Goal: Information Seeking & Learning: Learn about a topic

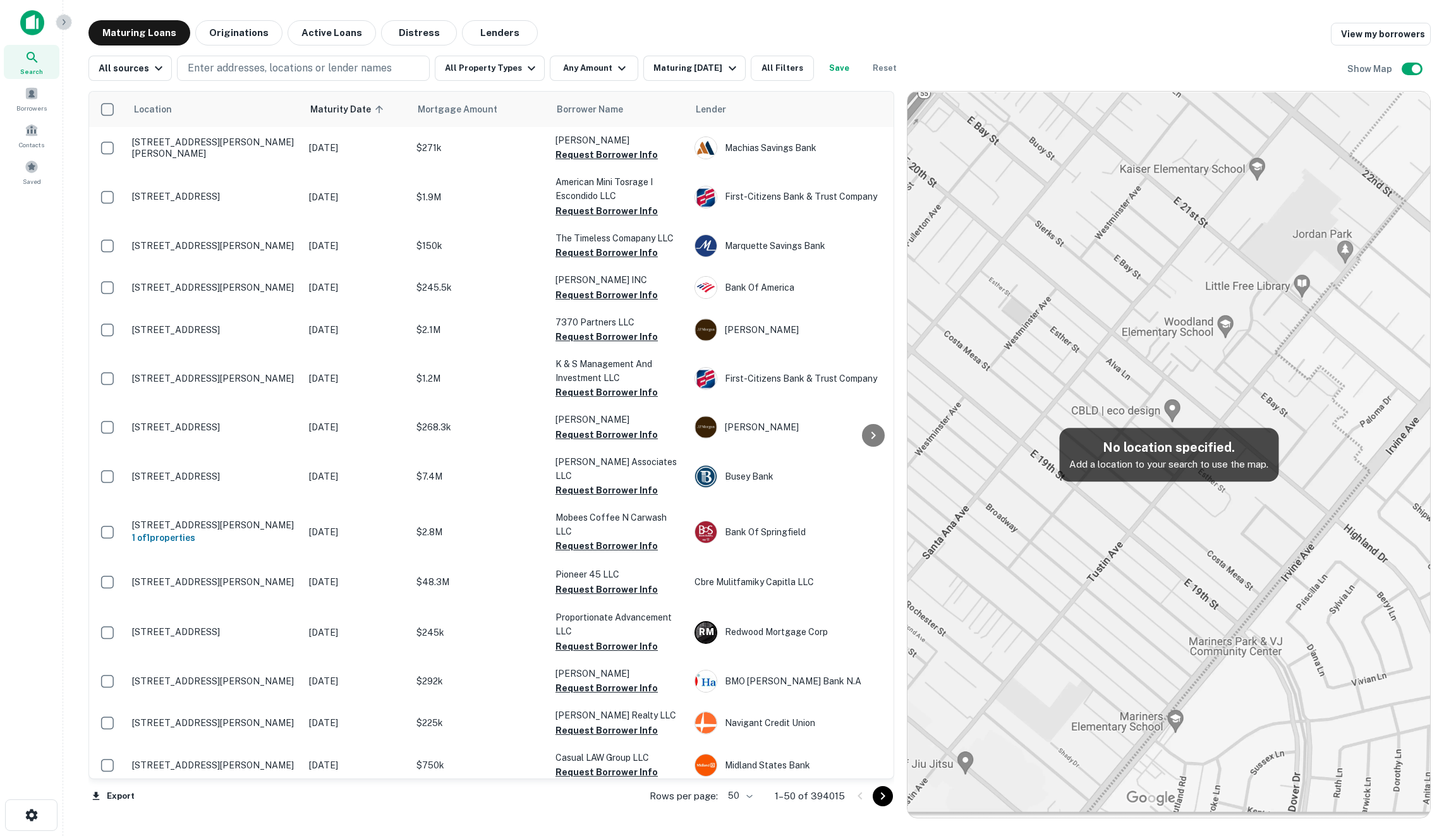
click at [58, 18] on icon "button" at bounding box center [63, 22] width 10 height 10
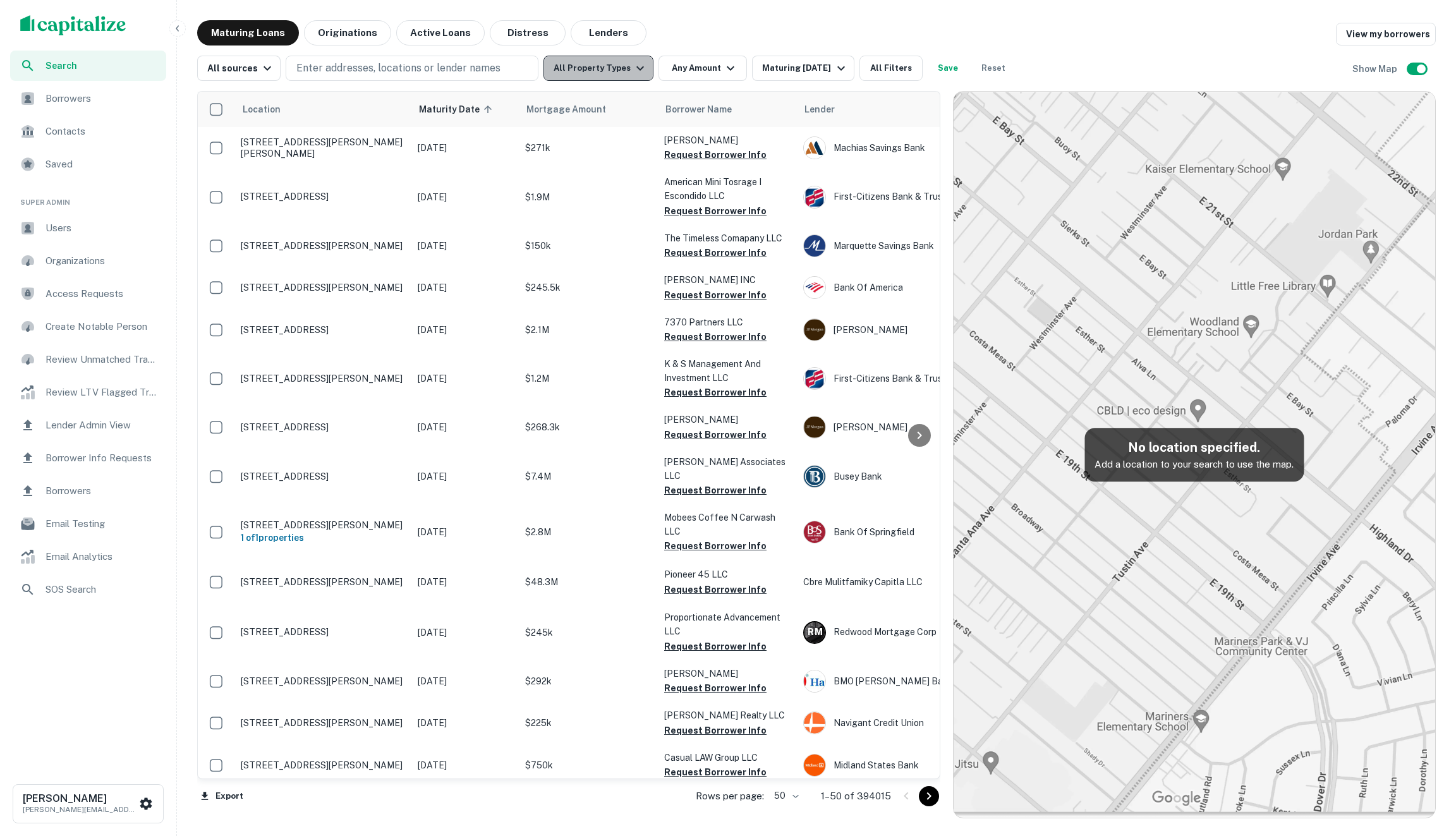
click at [623, 76] on button "All Property Types" at bounding box center [598, 68] width 110 height 25
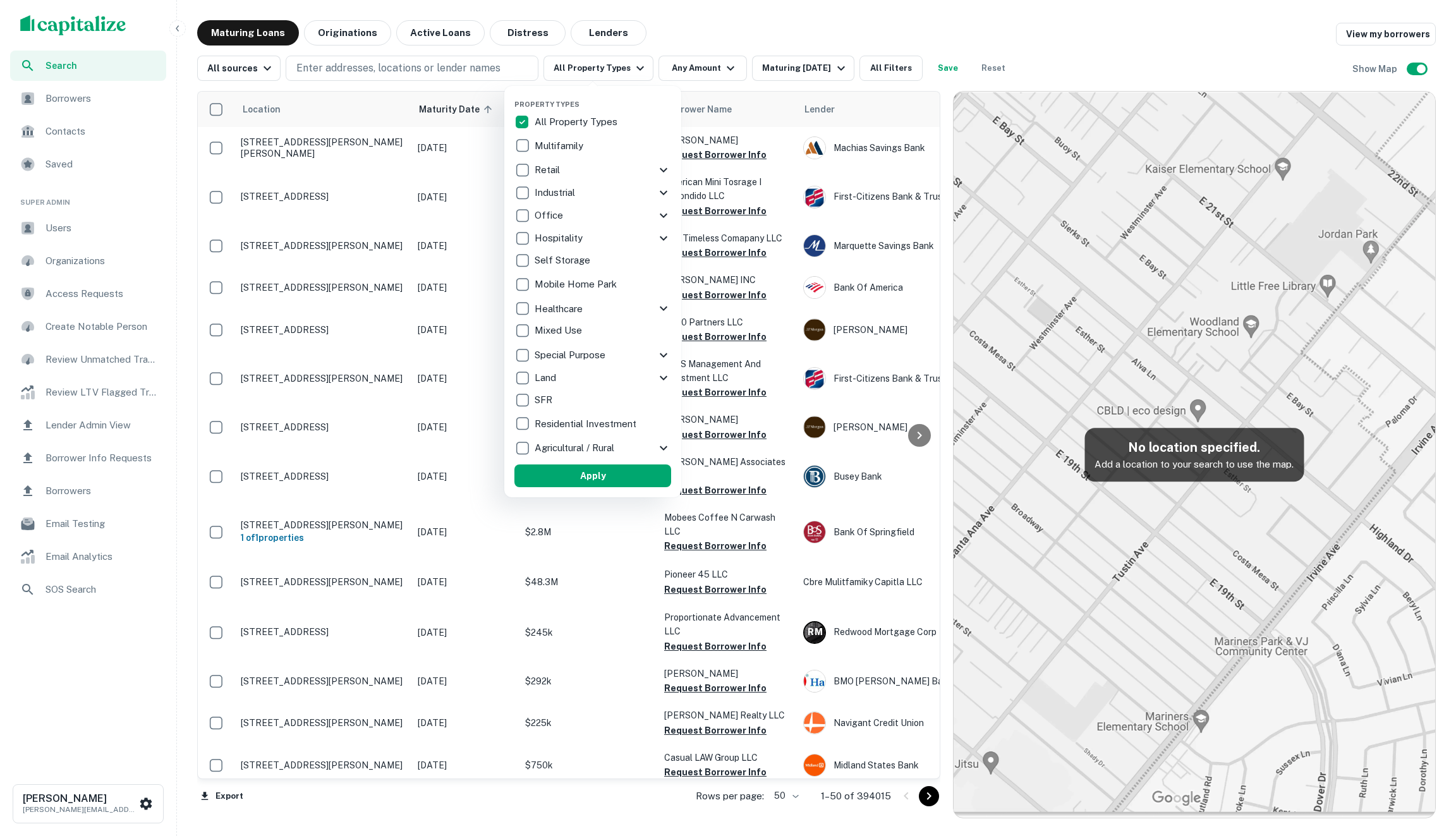
click at [570, 158] on div "Retail" at bounding box center [592, 169] width 156 height 23
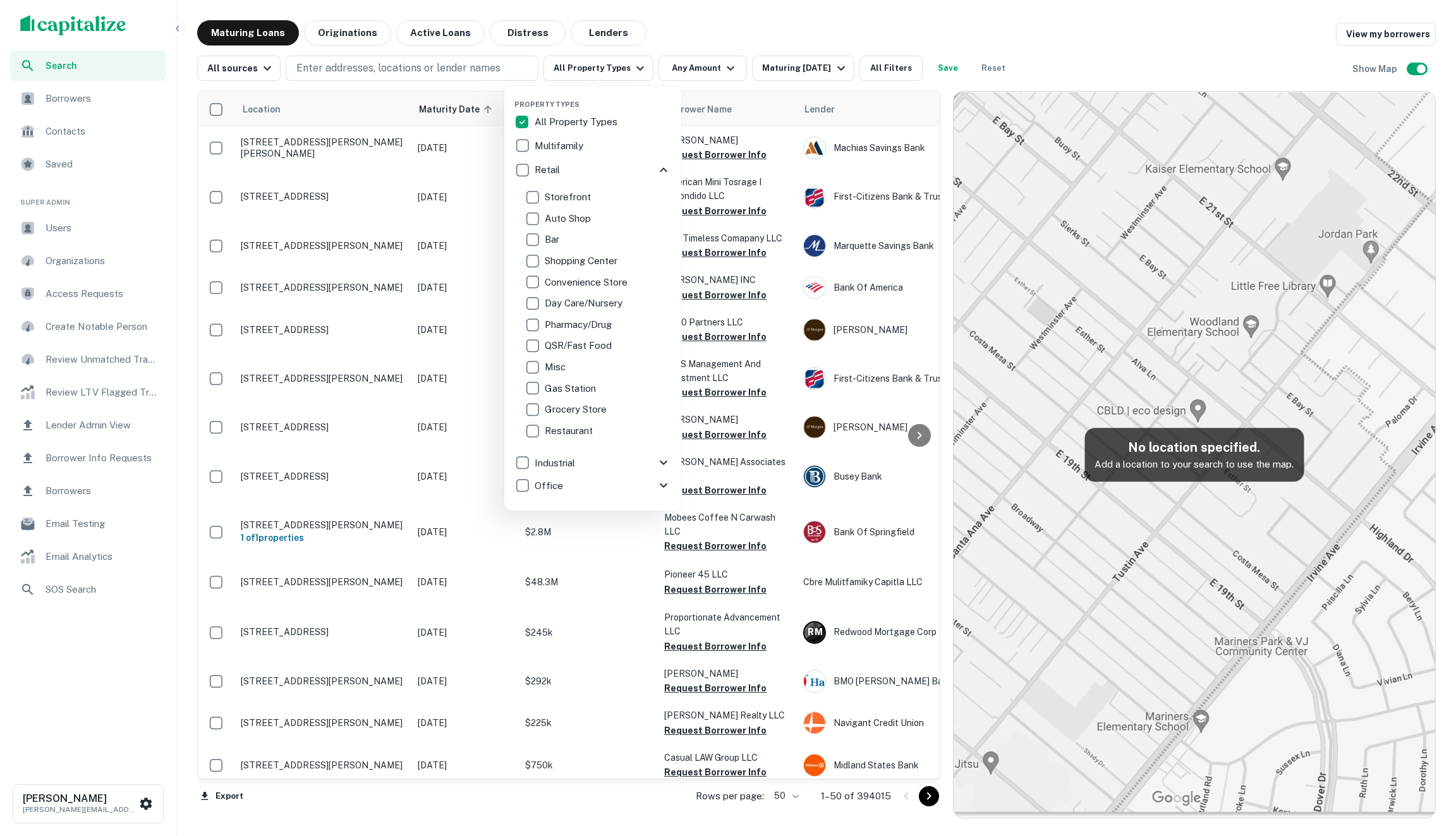
click at [570, 154] on div "Multifamily" at bounding box center [592, 146] width 156 height 22
click at [645, 169] on icon at bounding box center [650, 169] width 15 height 15
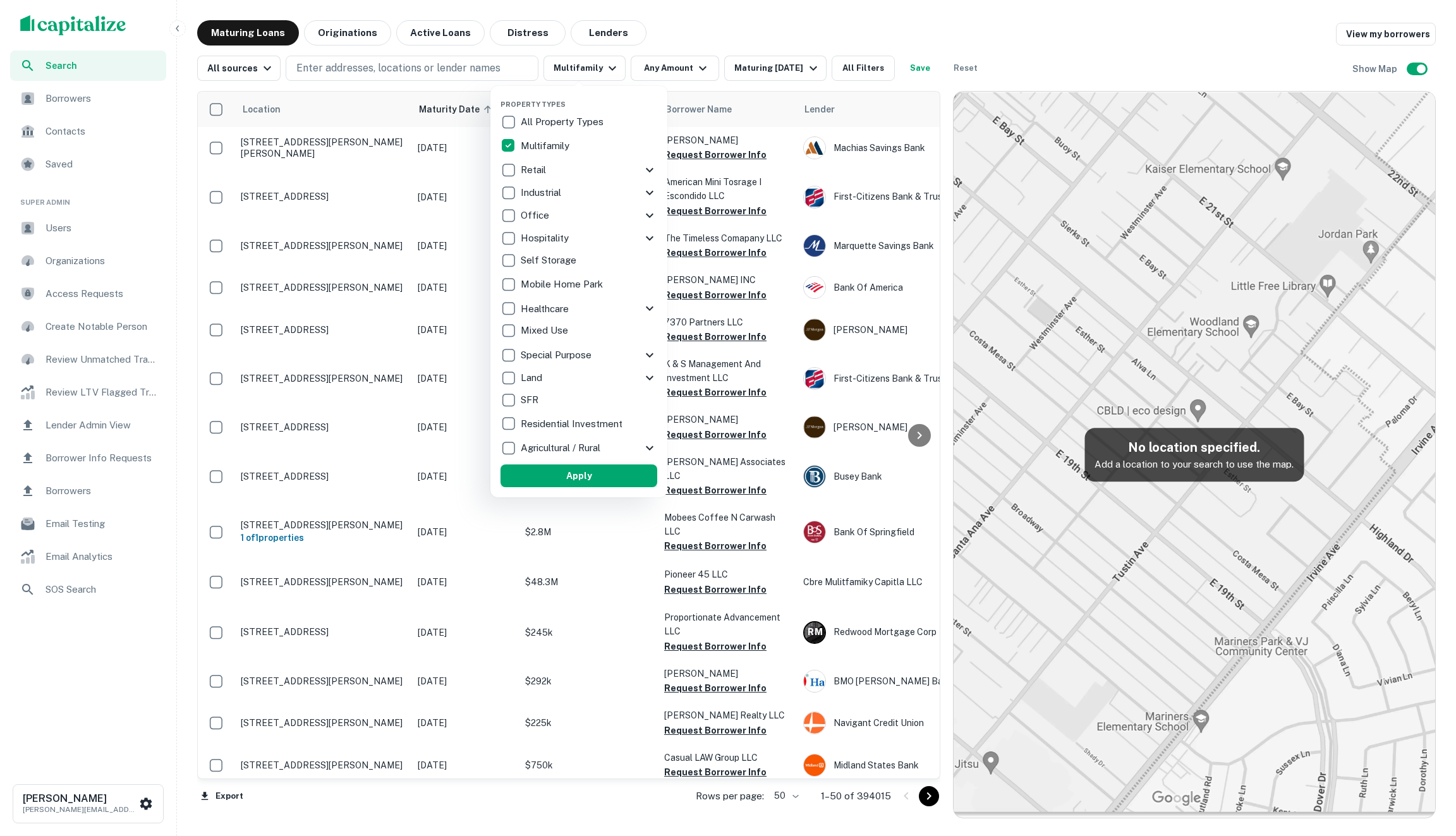
click at [572, 475] on button "Apply" at bounding box center [579, 475] width 156 height 23
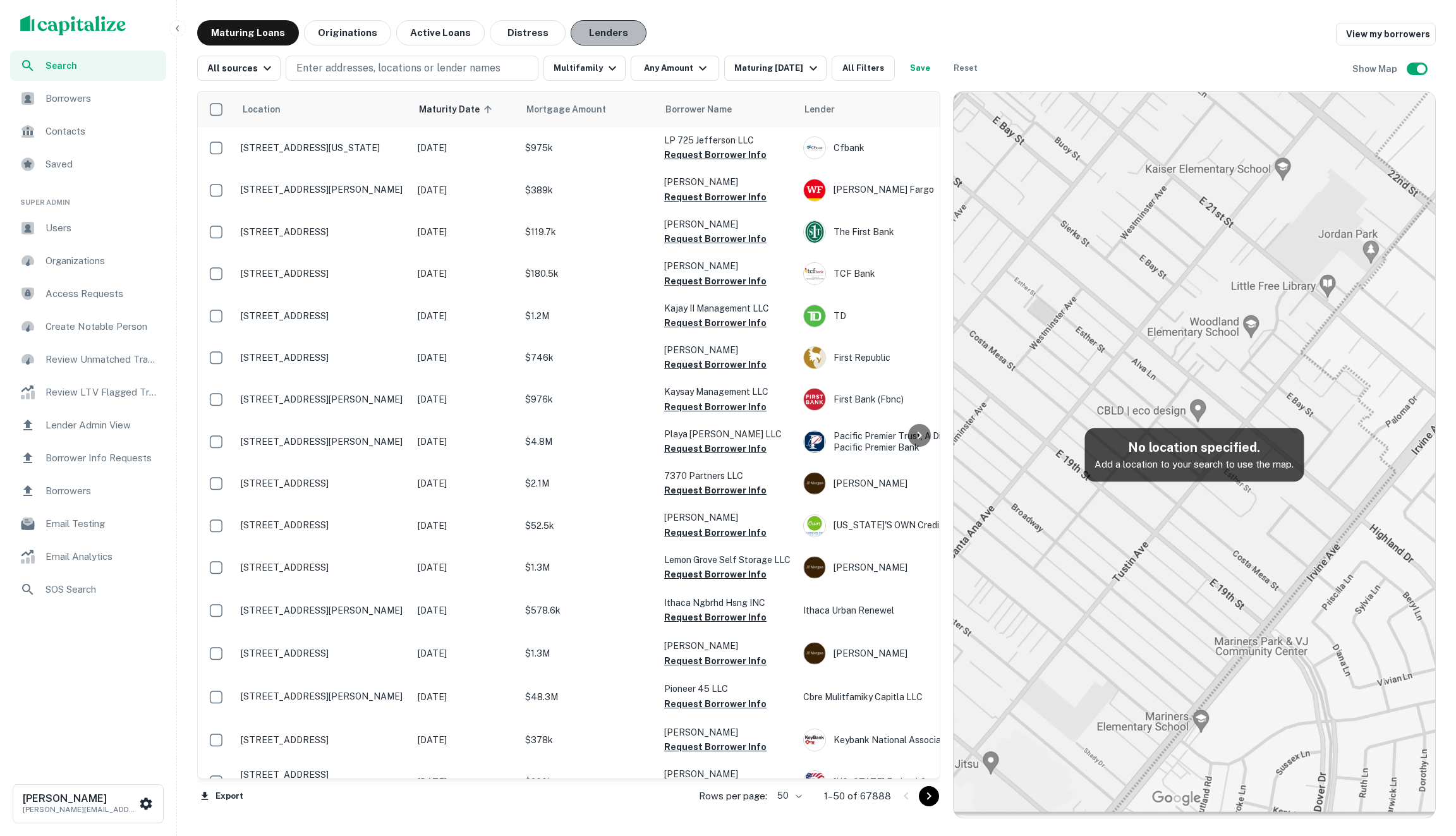
click at [612, 36] on button "Lenders" at bounding box center [608, 32] width 76 height 25
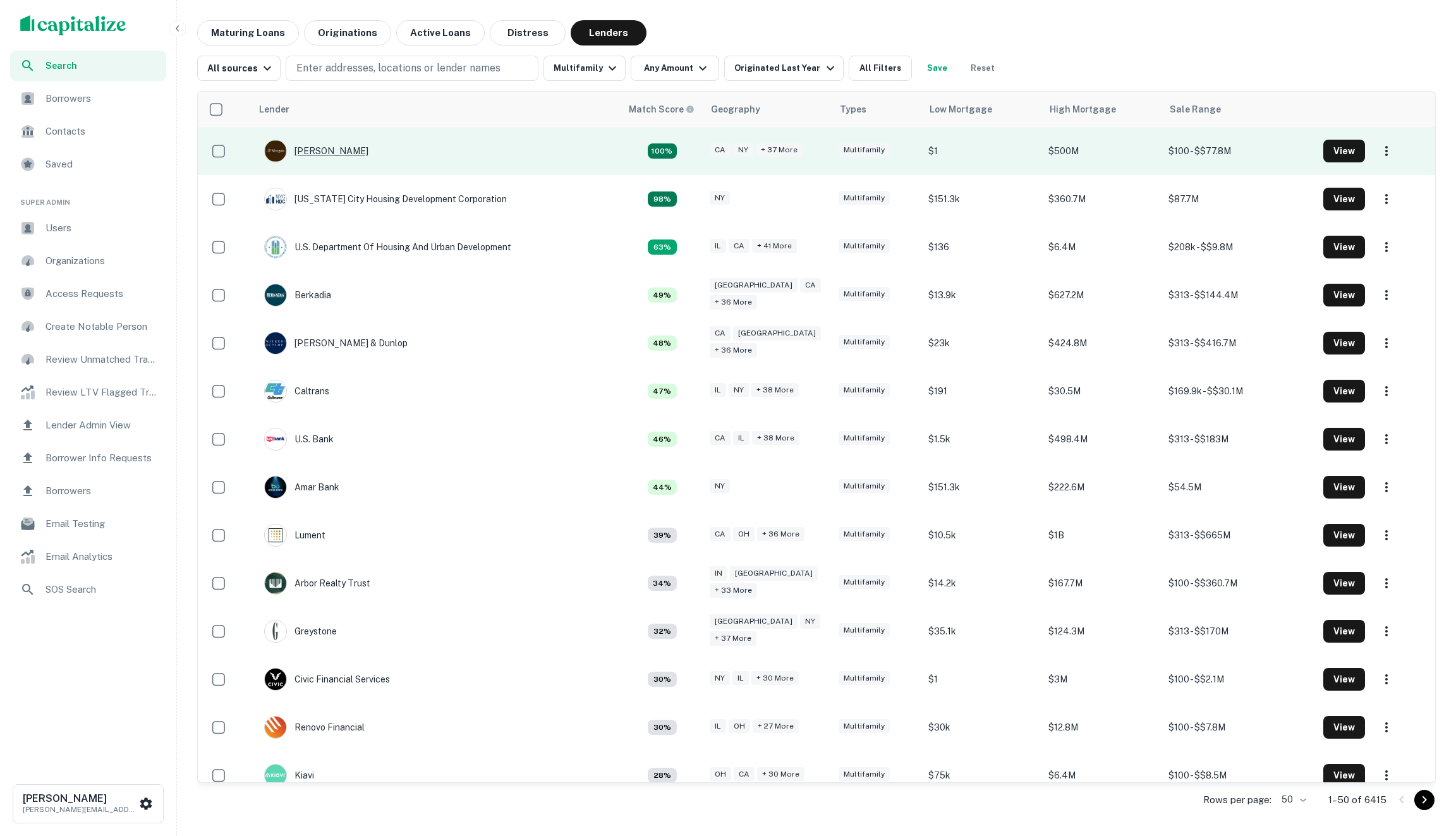
click at [318, 152] on div "[PERSON_NAME]" at bounding box center [316, 151] width 105 height 23
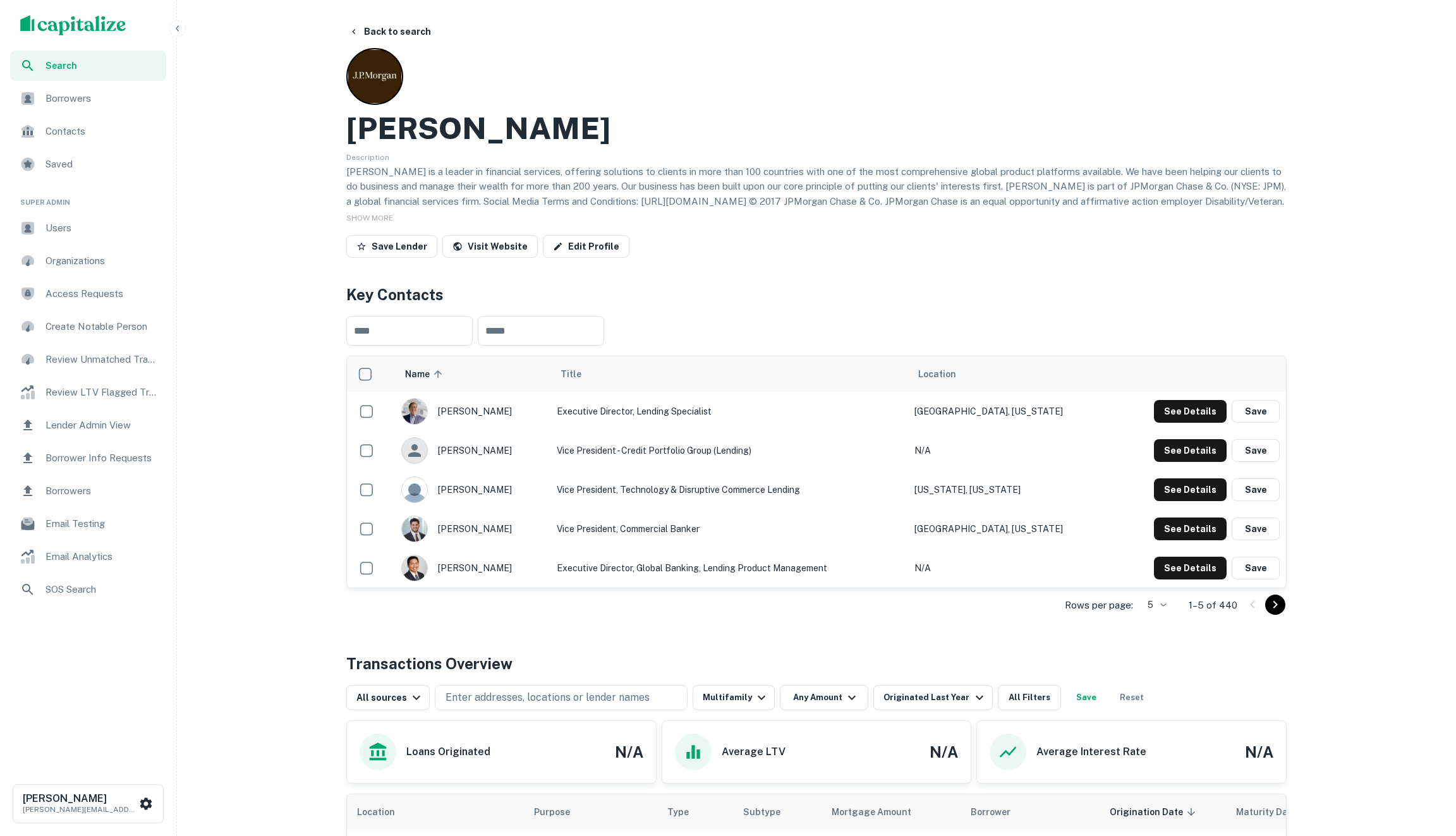
click at [72, 104] on span "Borrowers" at bounding box center [102, 99] width 113 height 15
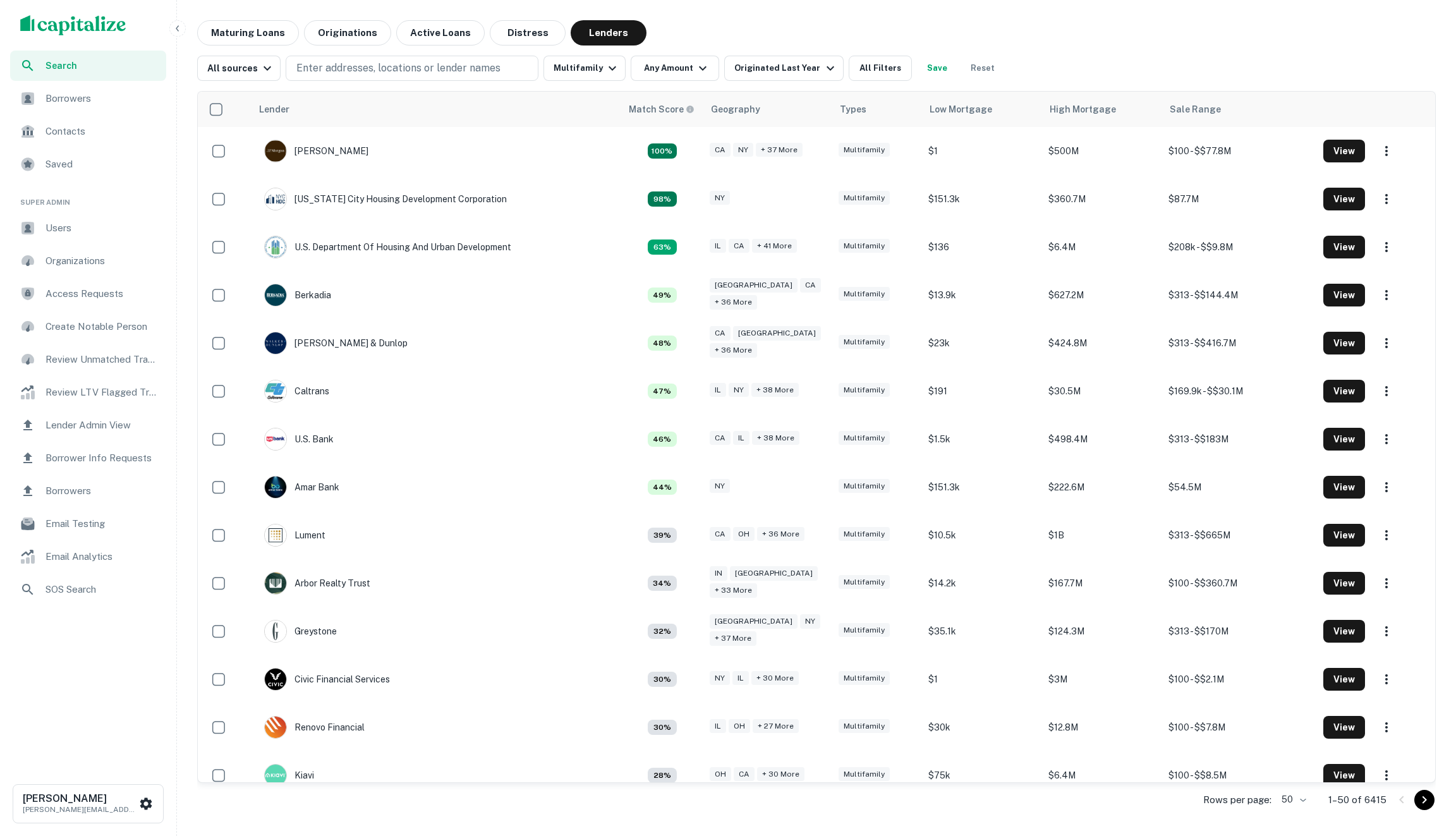
click at [599, 85] on div "Lender Match Score Geography Types Low Mortgage High Mortgage Sale Range J.p. M…" at bounding box center [816, 449] width 1238 height 737
click at [595, 77] on button "Multifamily" at bounding box center [584, 68] width 82 height 25
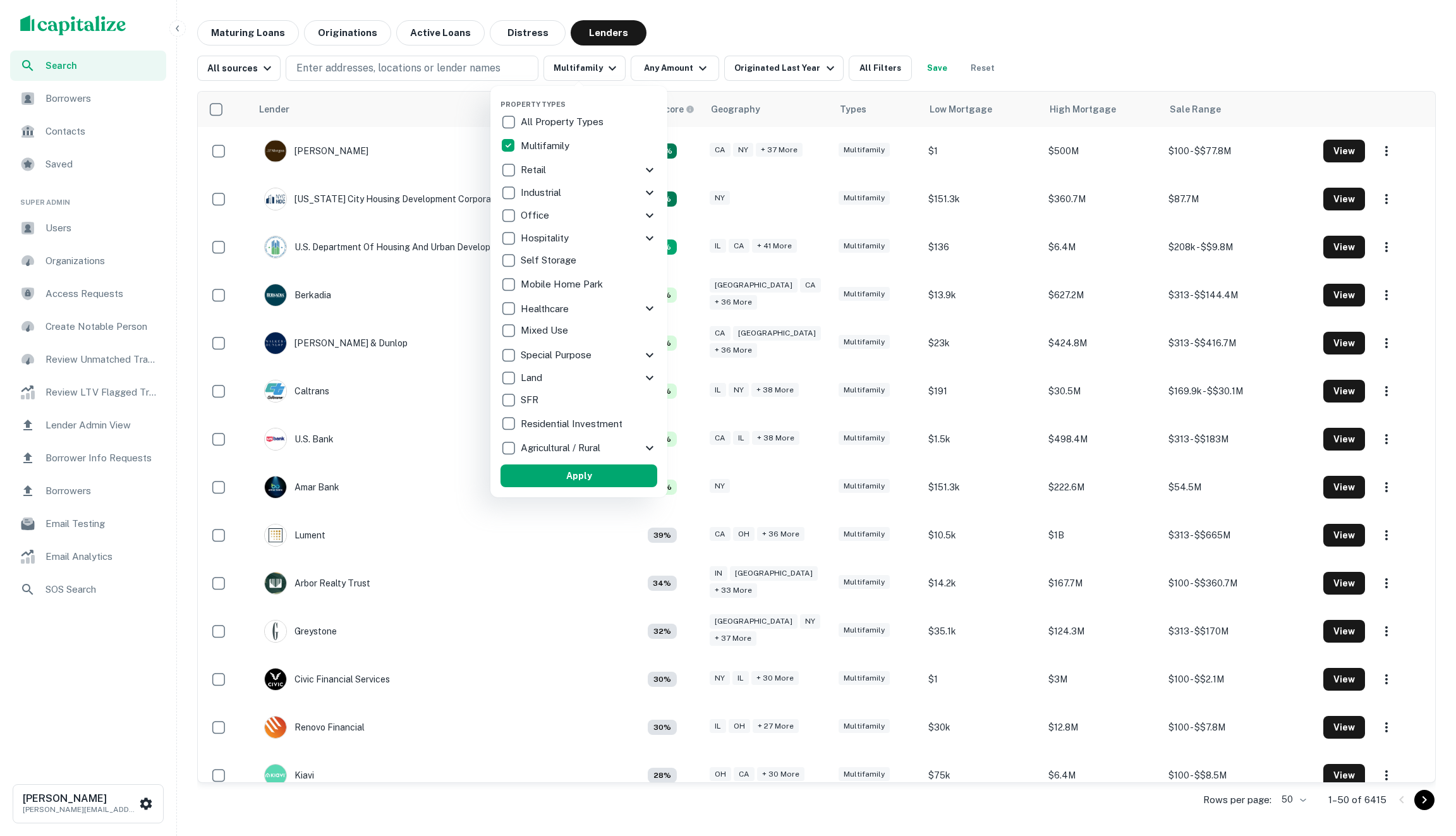
click at [538, 186] on p "Industrial" at bounding box center [542, 193] width 43 height 15
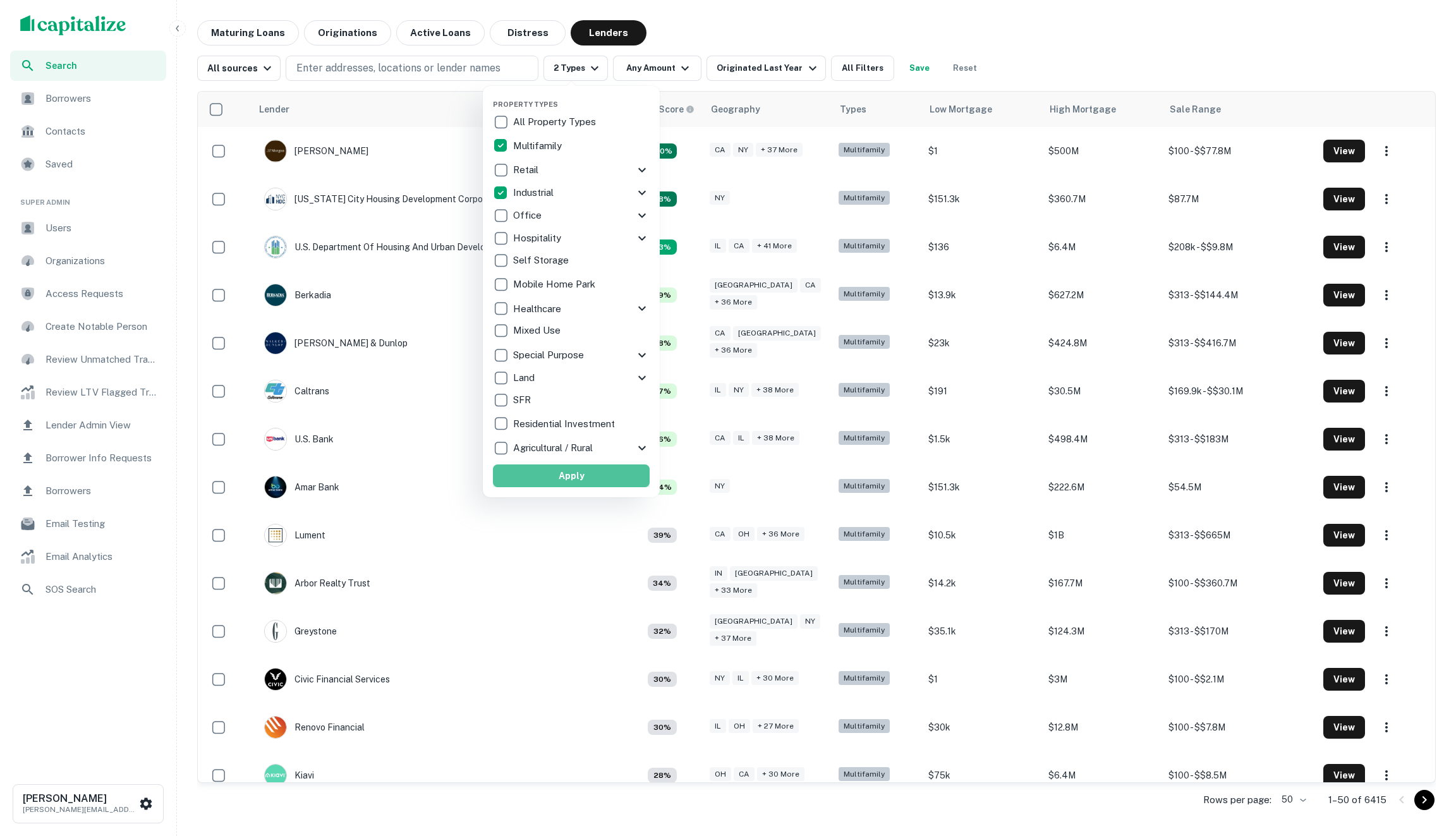
click at [579, 477] on button "Apply" at bounding box center [571, 475] width 156 height 23
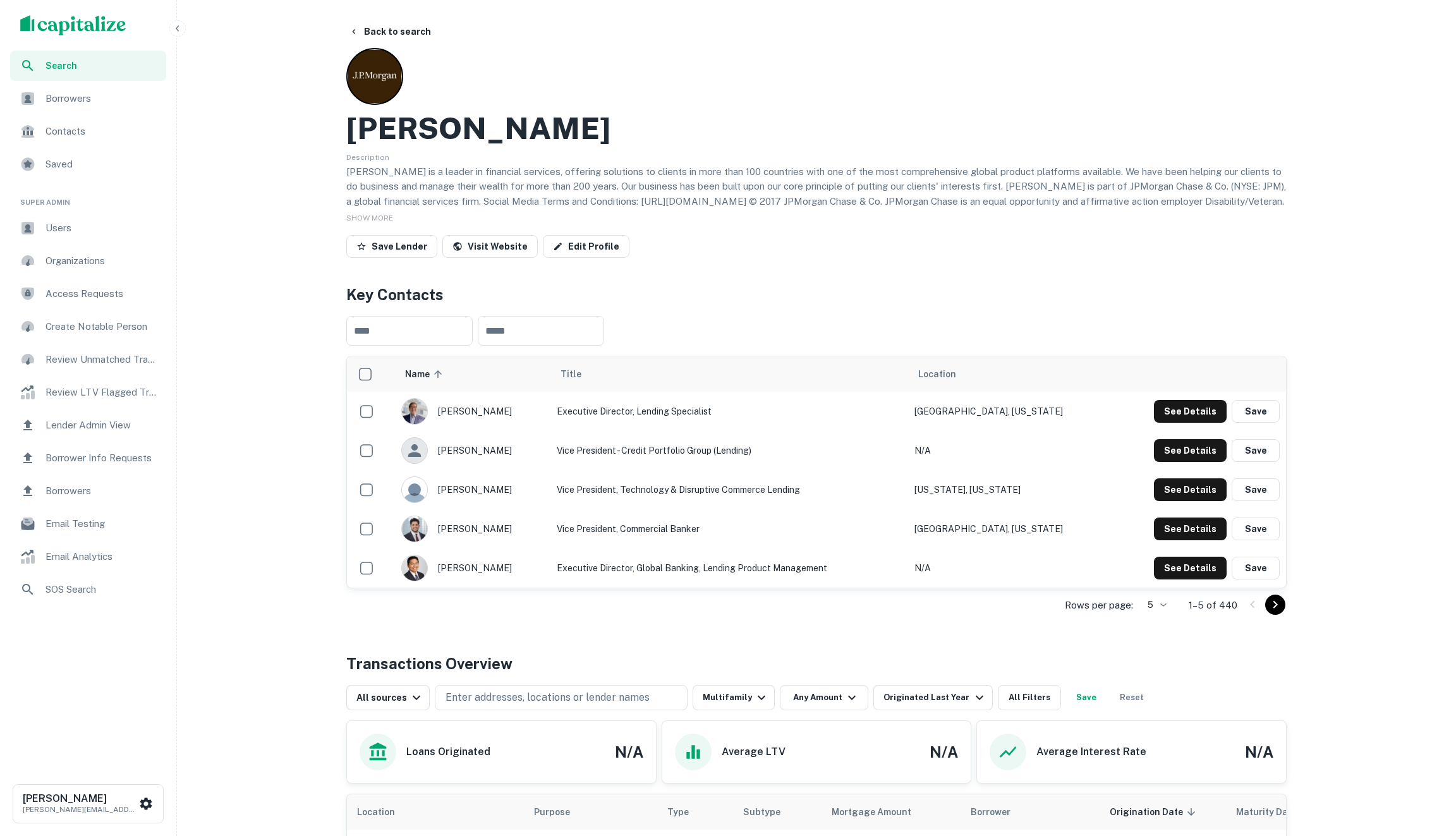
click at [1279, 608] on icon "Go to next page" at bounding box center [1275, 604] width 15 height 15
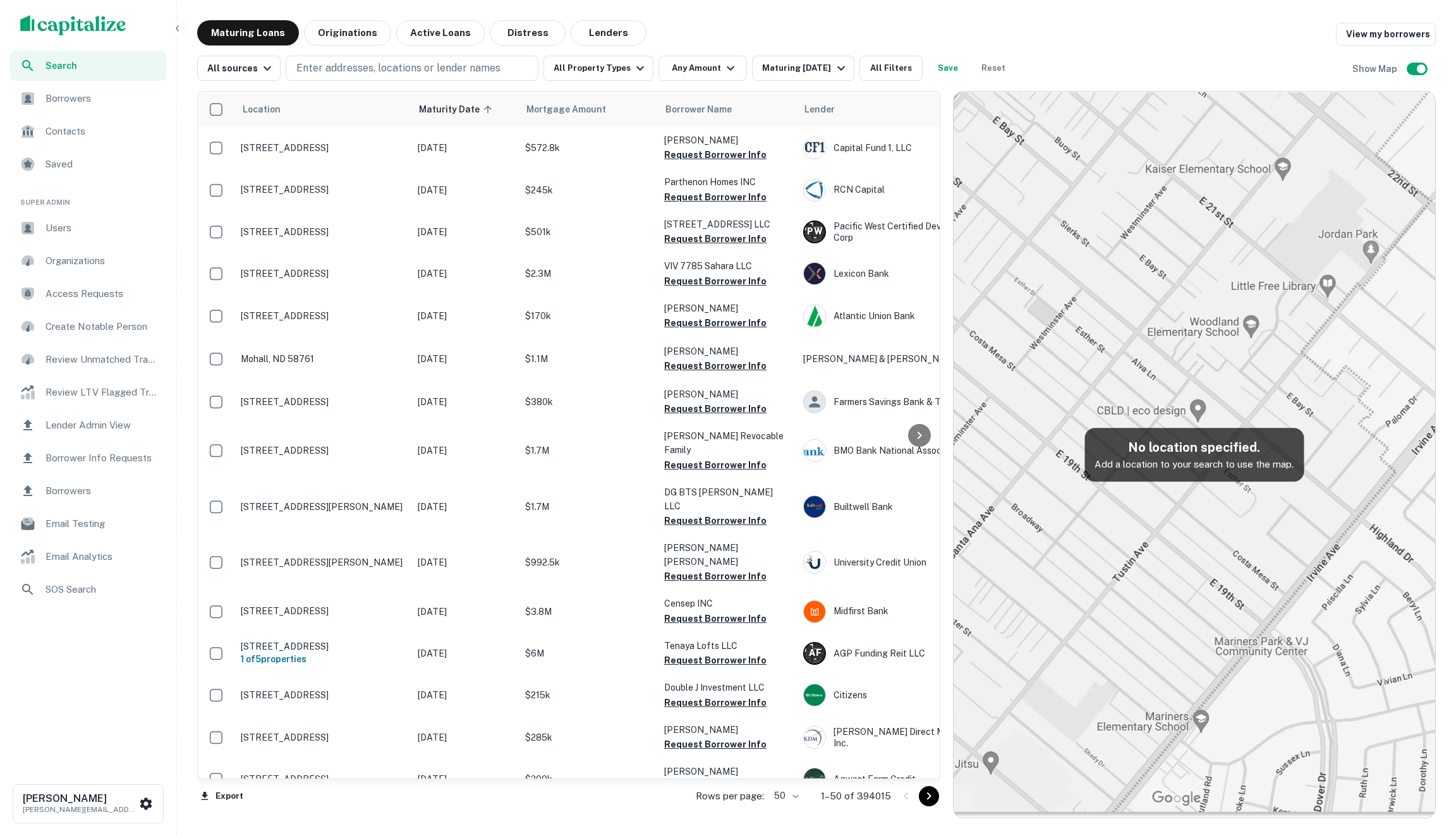
click at [931, 796] on icon "Go to next page" at bounding box center [929, 796] width 15 height 15
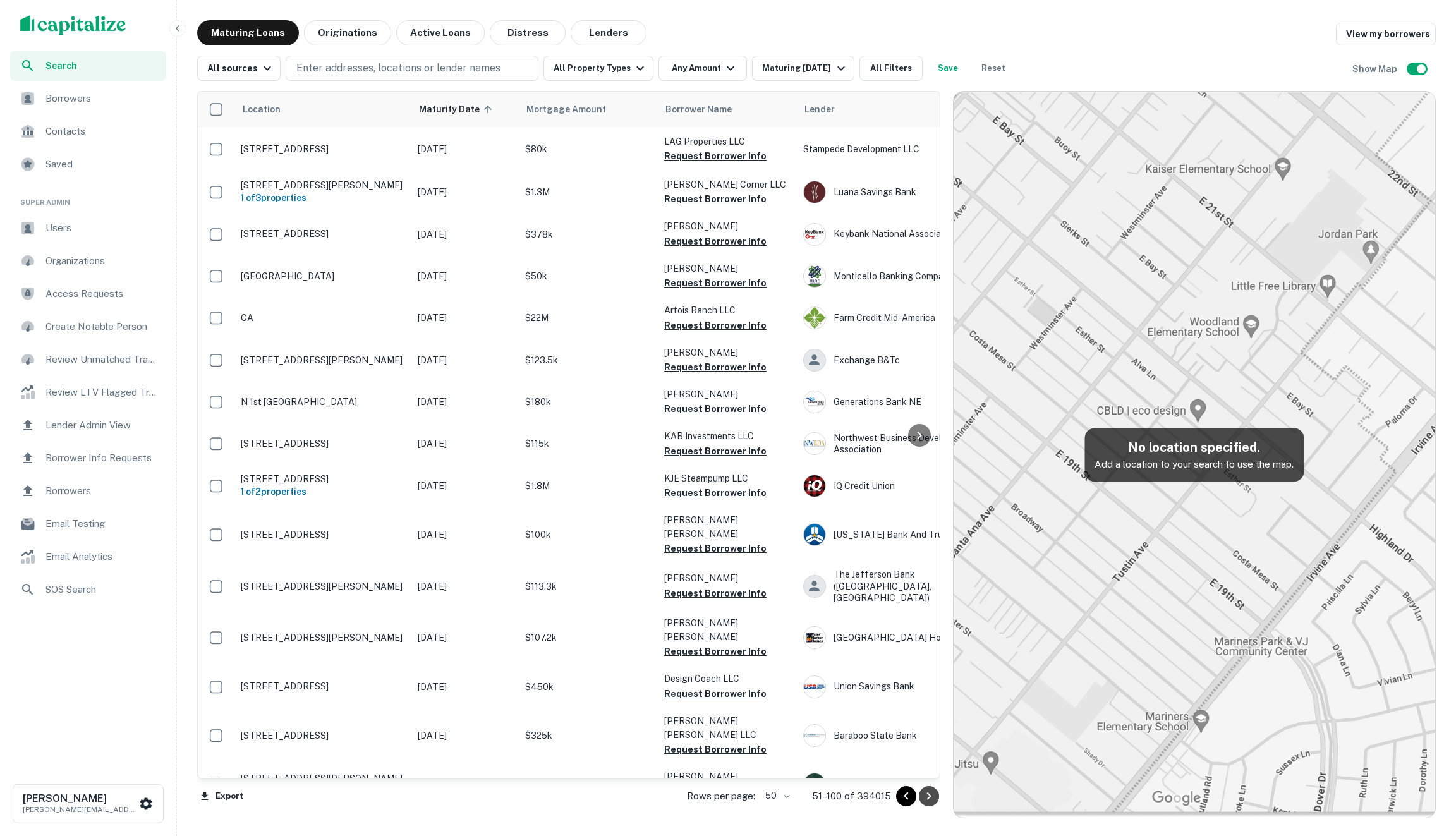
click at [931, 796] on icon "Go to next page" at bounding box center [929, 796] width 15 height 15
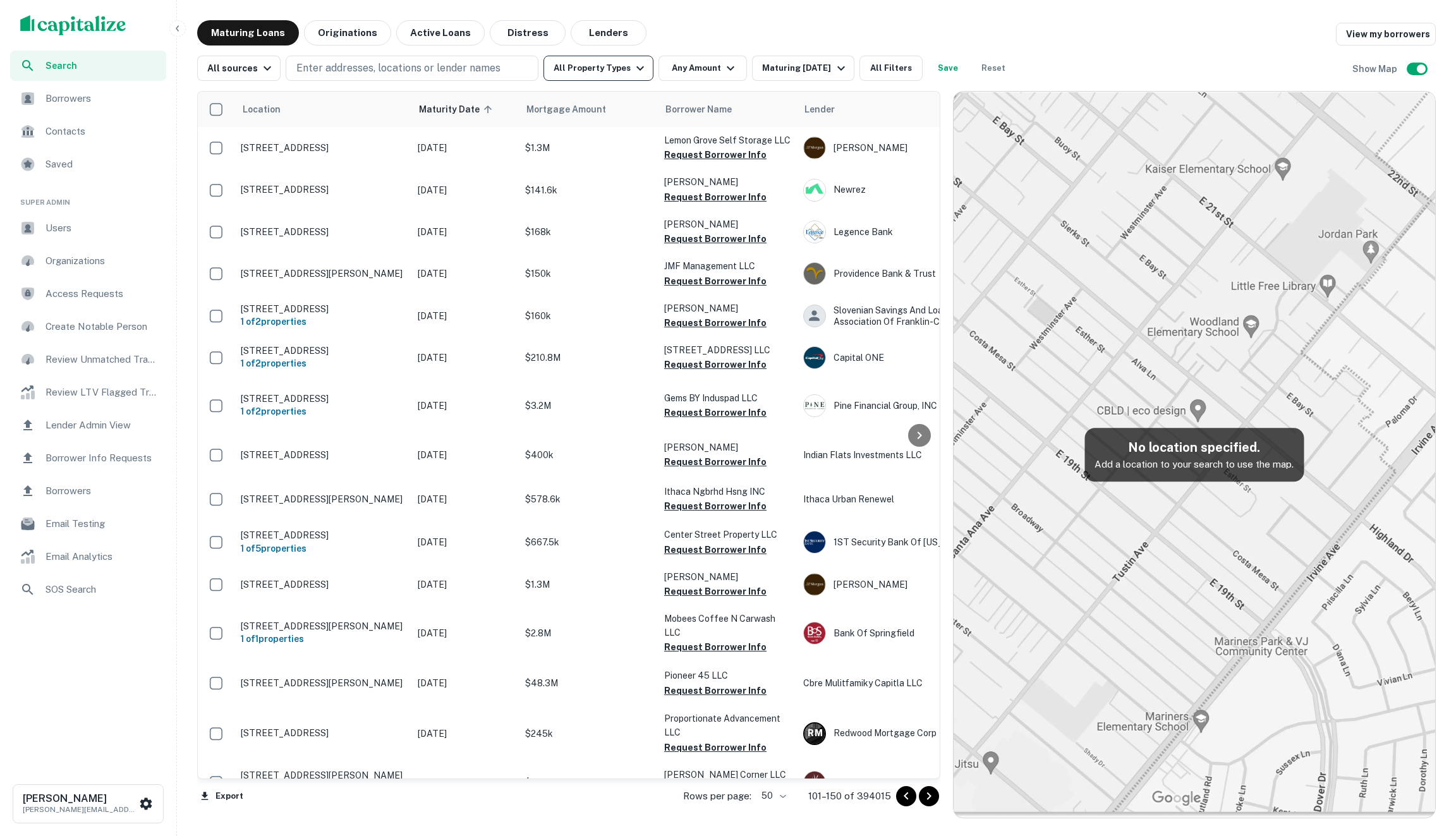
click at [612, 71] on button "All Property Types" at bounding box center [598, 68] width 110 height 25
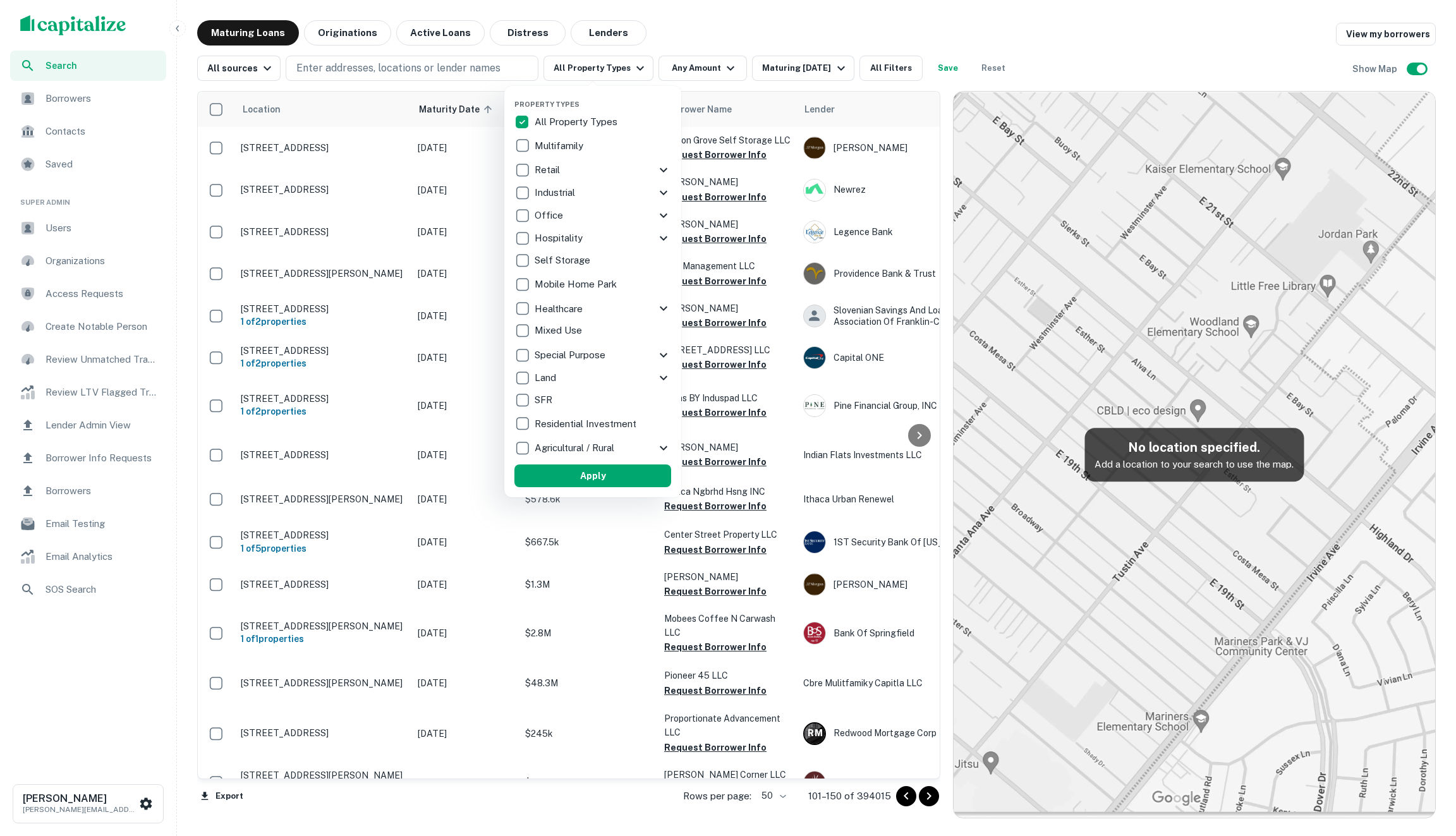
click at [579, 143] on p "Multifamily" at bounding box center [560, 146] width 51 height 15
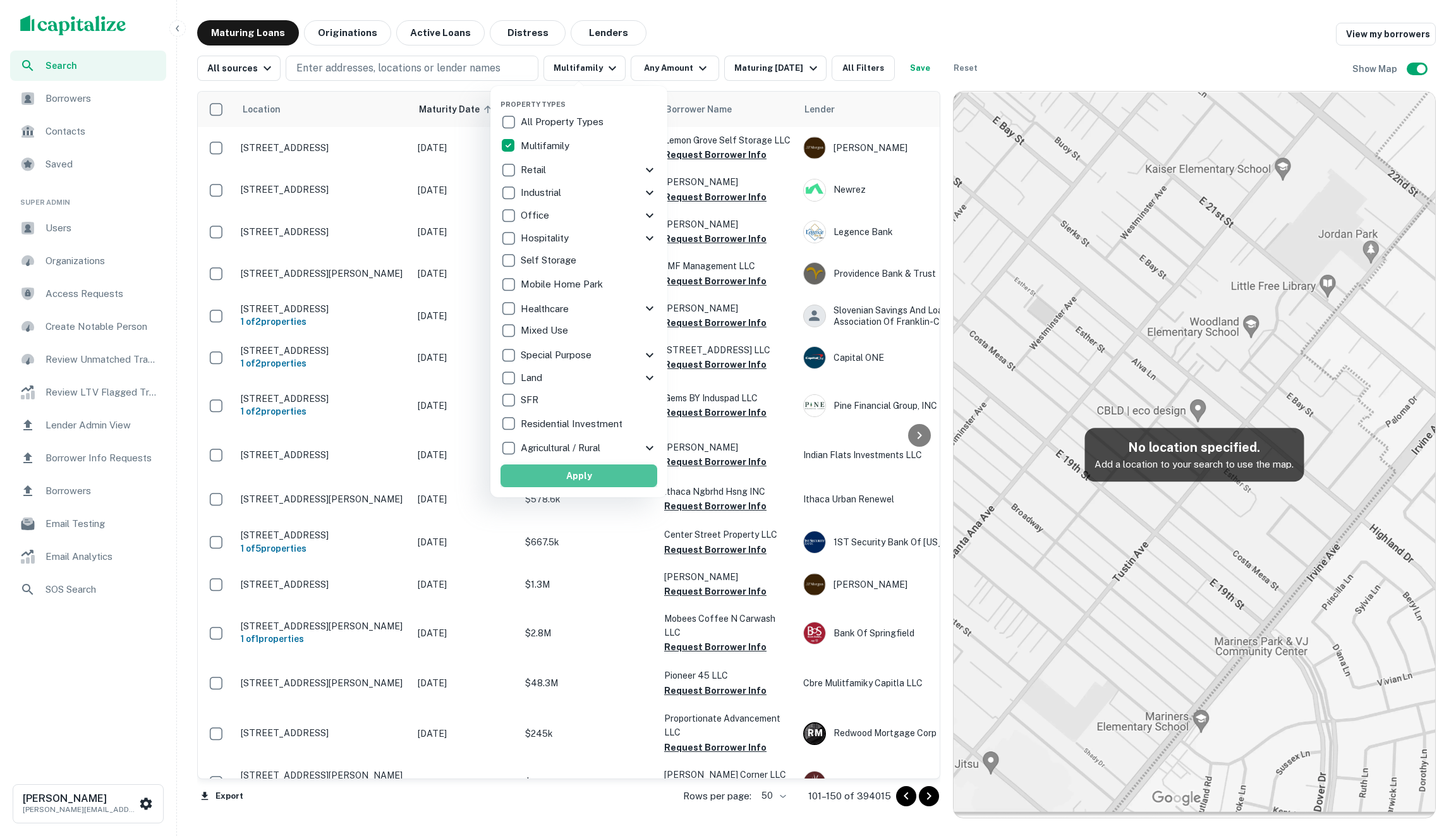
click at [586, 479] on button "Apply" at bounding box center [579, 475] width 156 height 23
